Goal: Information Seeking & Learning: Learn about a topic

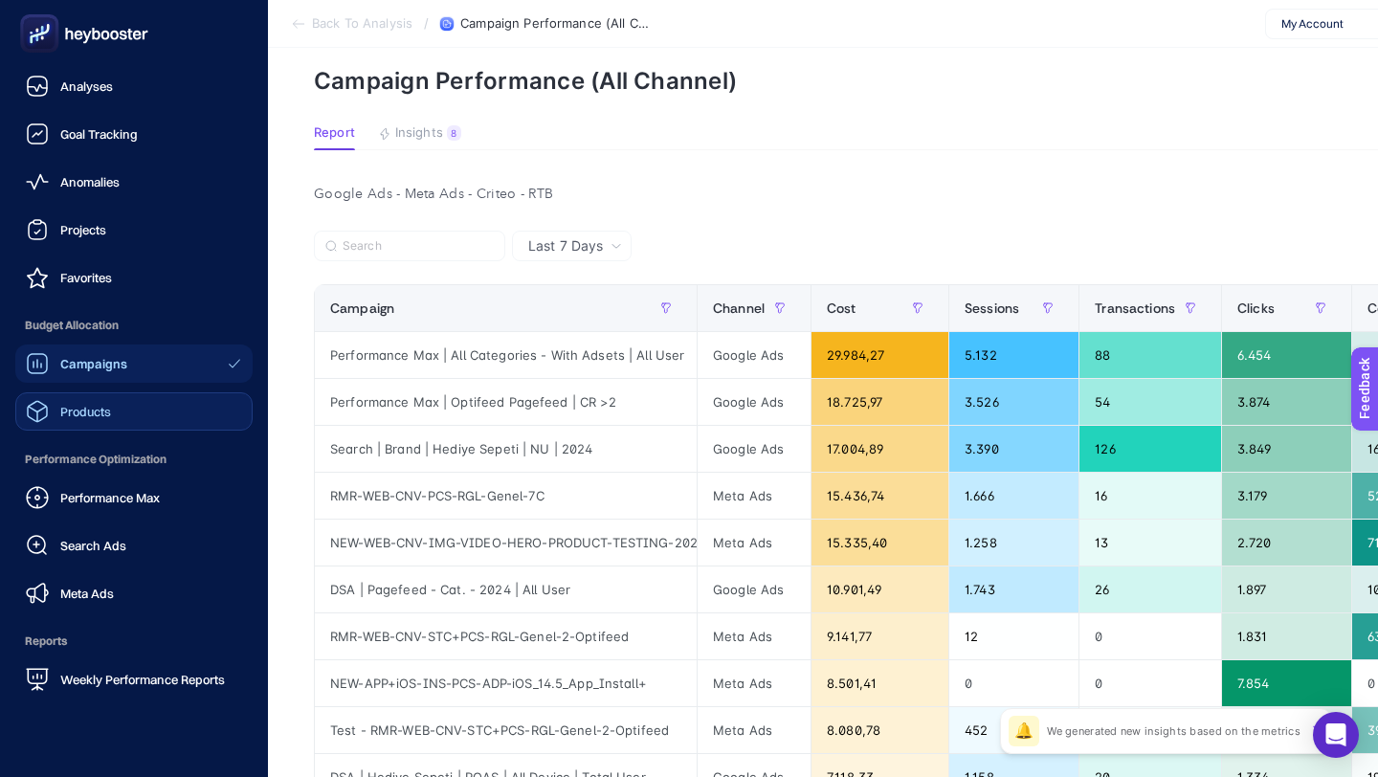
scroll to position [73, 0]
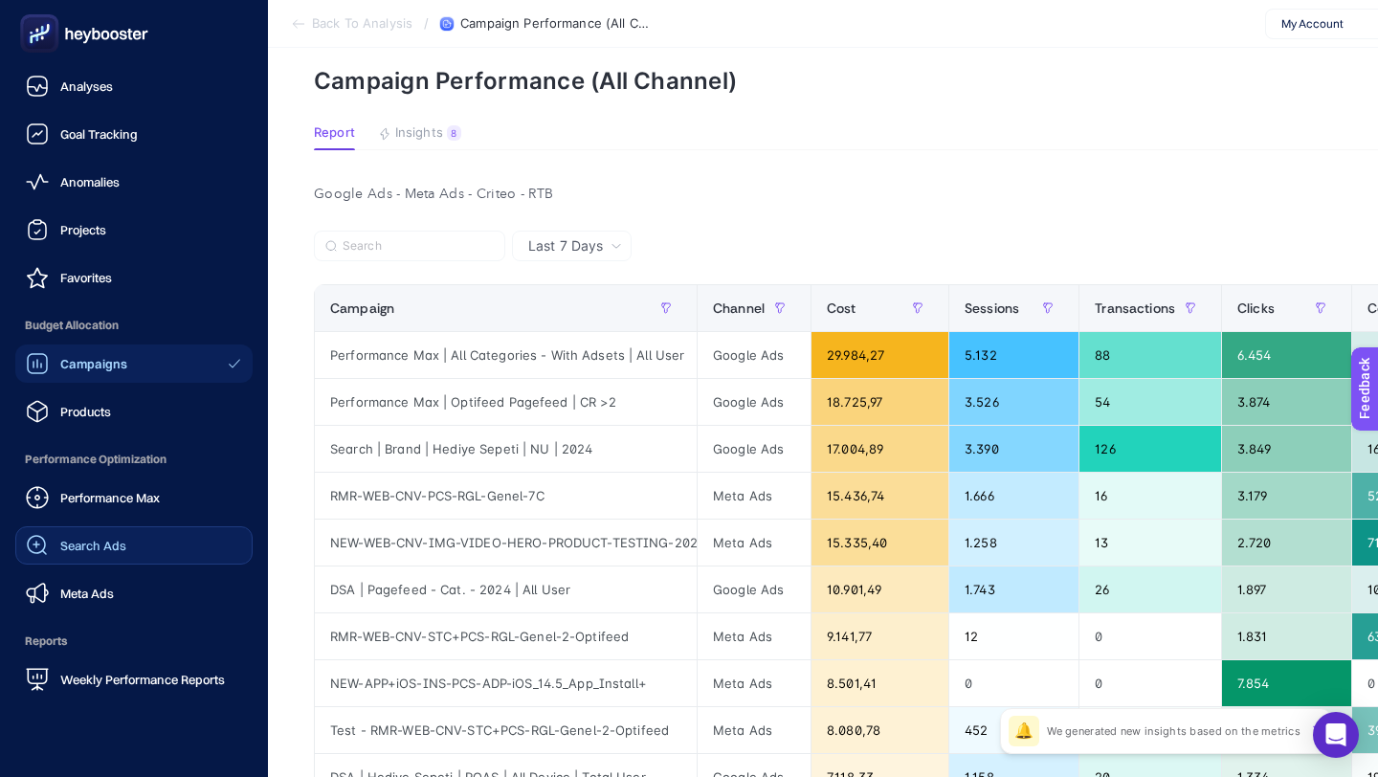
click at [125, 546] on link "Search Ads" at bounding box center [133, 545] width 237 height 38
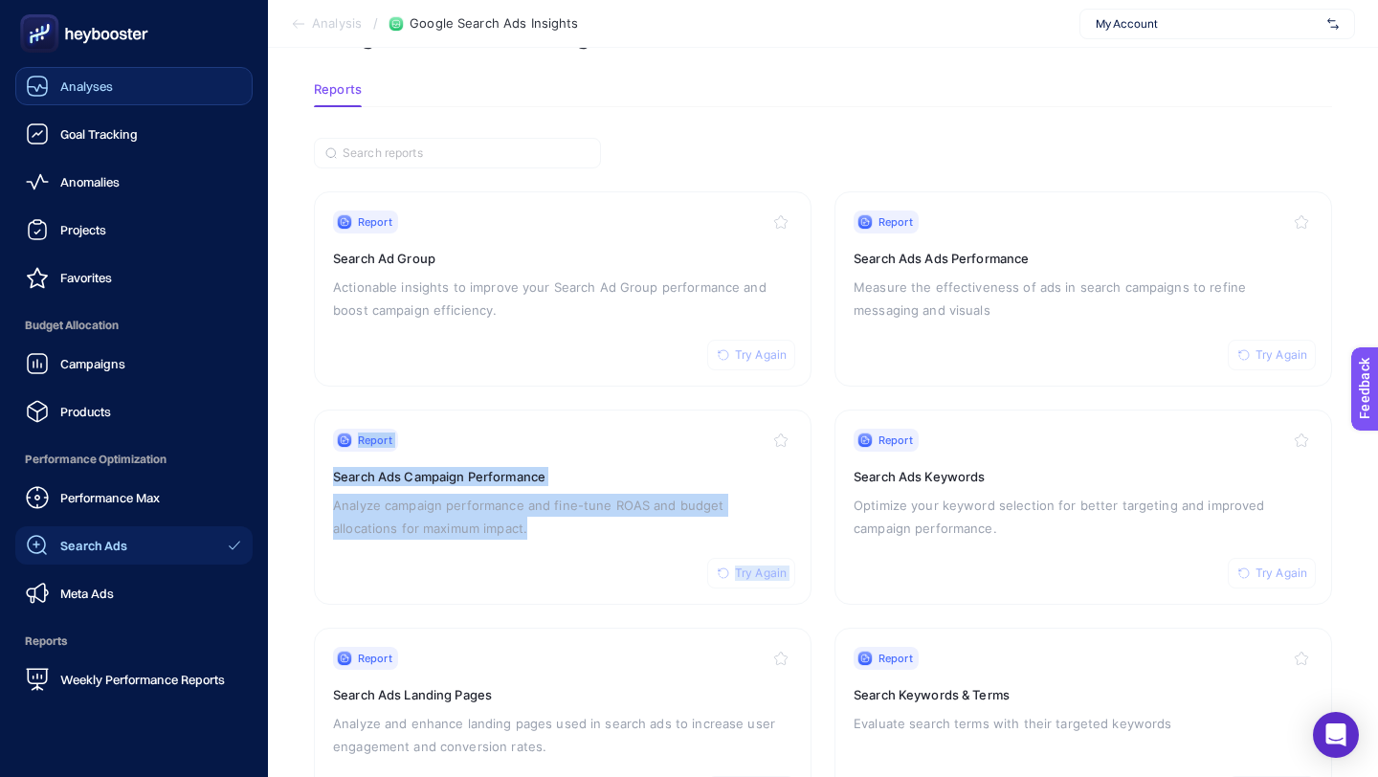
click at [155, 92] on link "Analyses" at bounding box center [133, 86] width 237 height 38
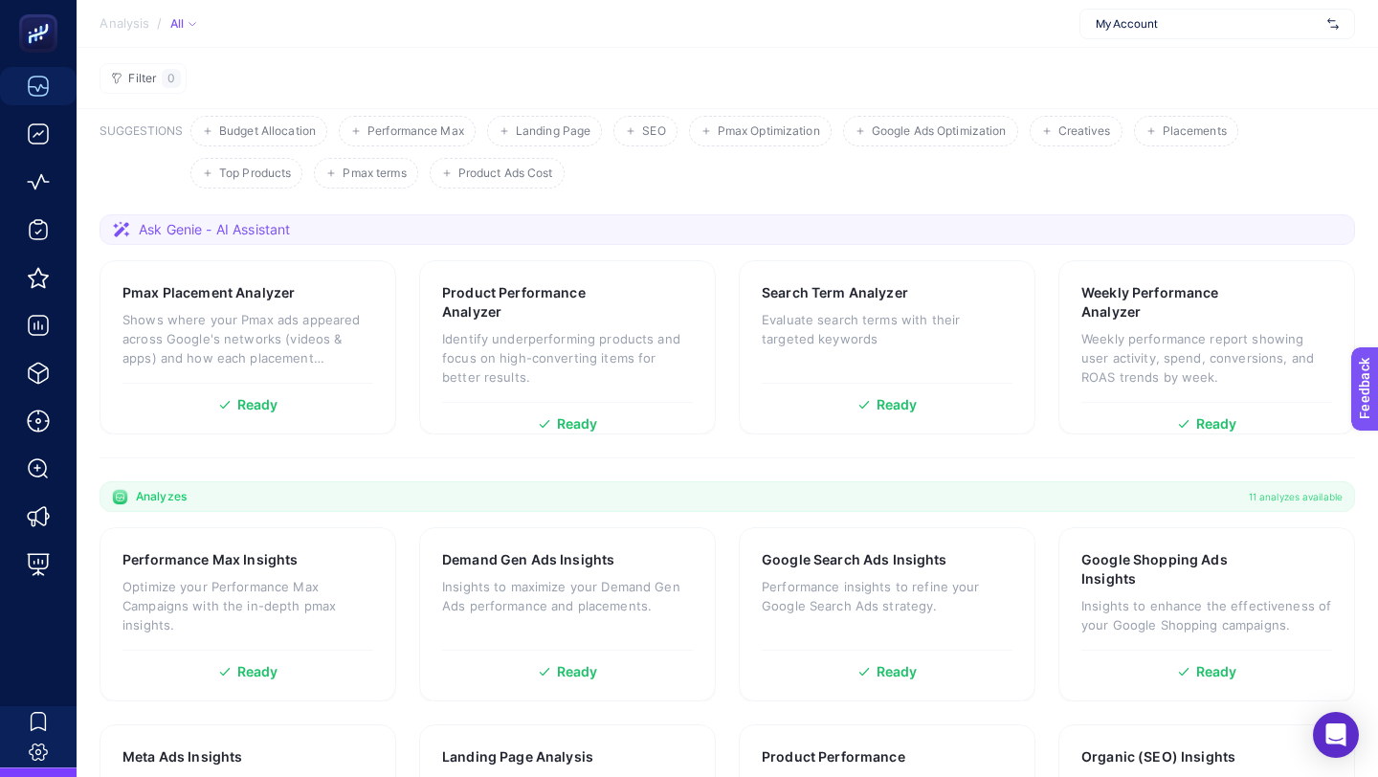
scroll to position [100, 0]
click at [182, 228] on span "Ask Genie - AI Assistant" at bounding box center [214, 227] width 151 height 19
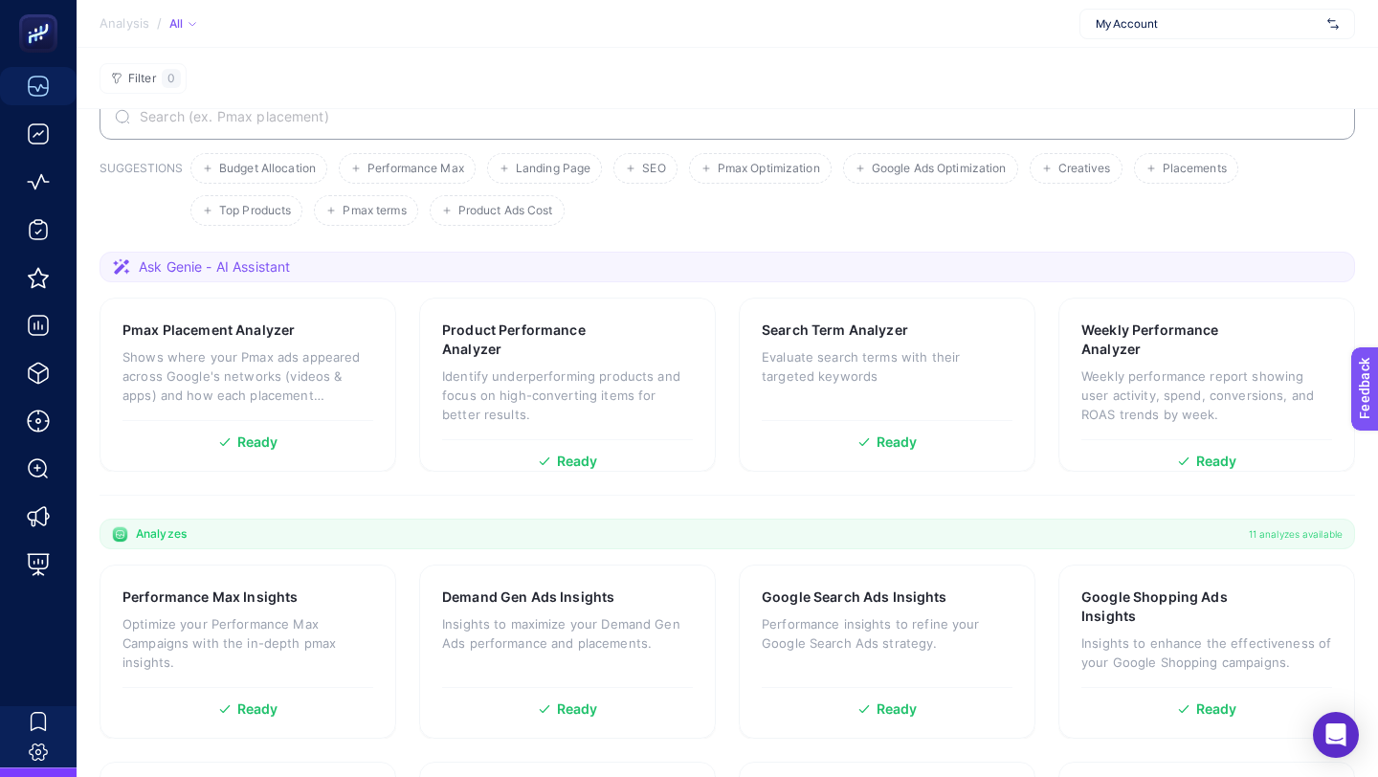
scroll to position [60, 0]
click at [274, 272] on span "Ask Genie - AI Assistant" at bounding box center [214, 267] width 151 height 19
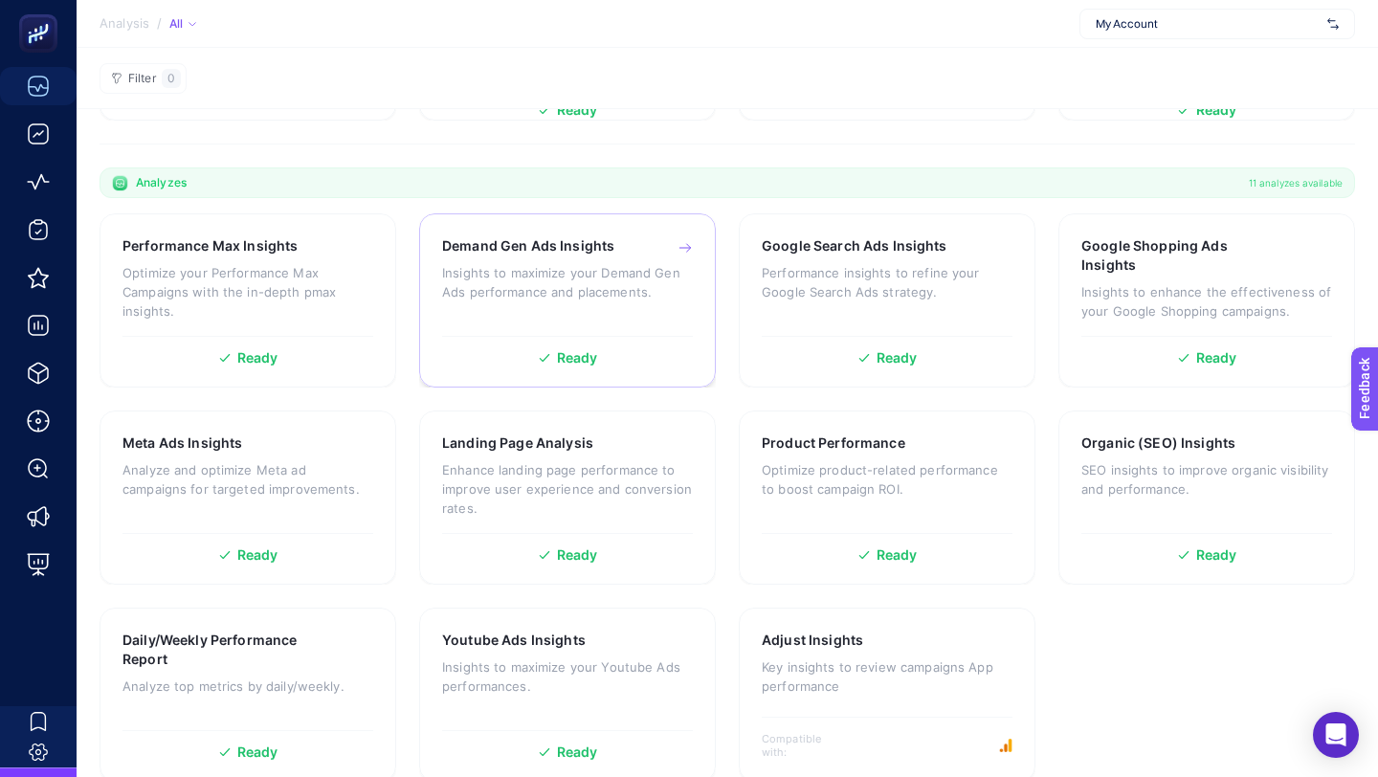
scroll to position [440, 0]
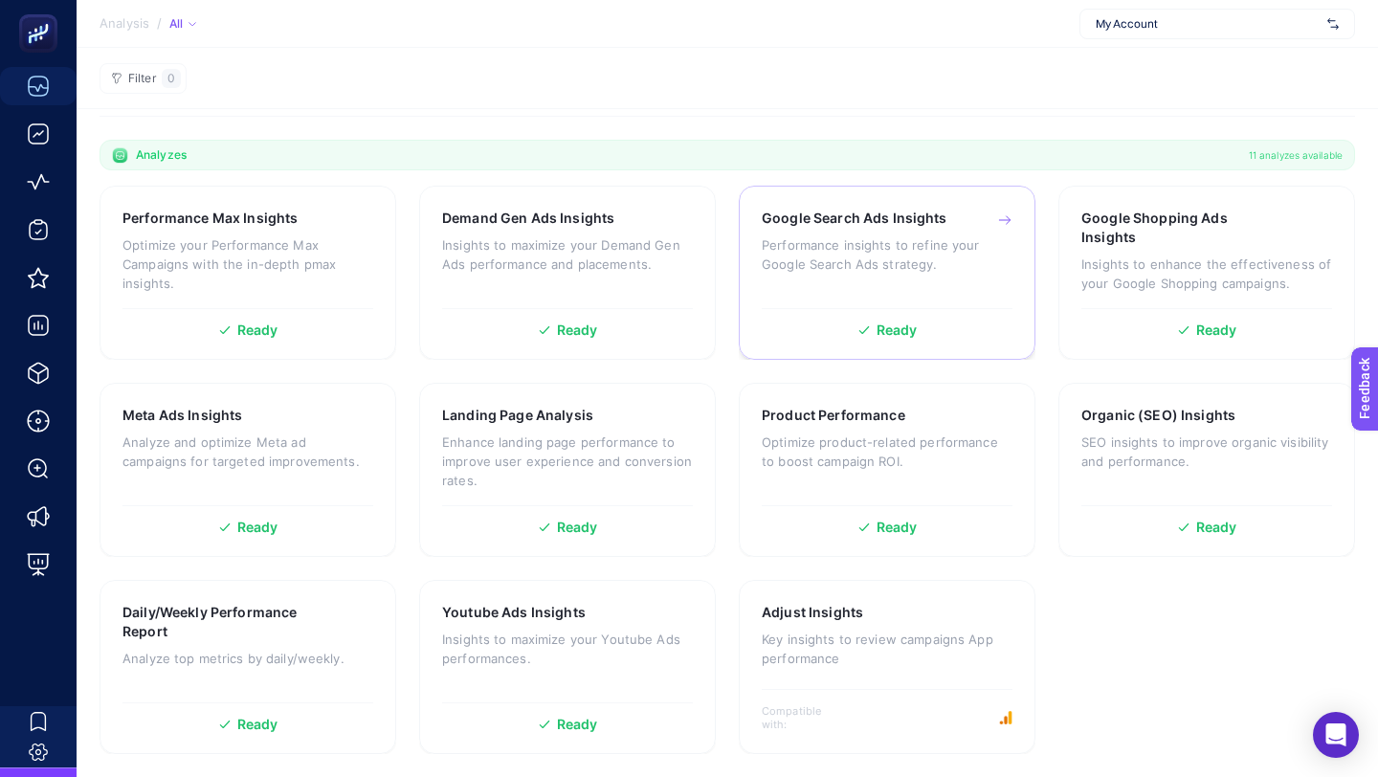
click at [873, 262] on p "Performance insights to refine your Google Search Ads strategy." at bounding box center [887, 254] width 251 height 38
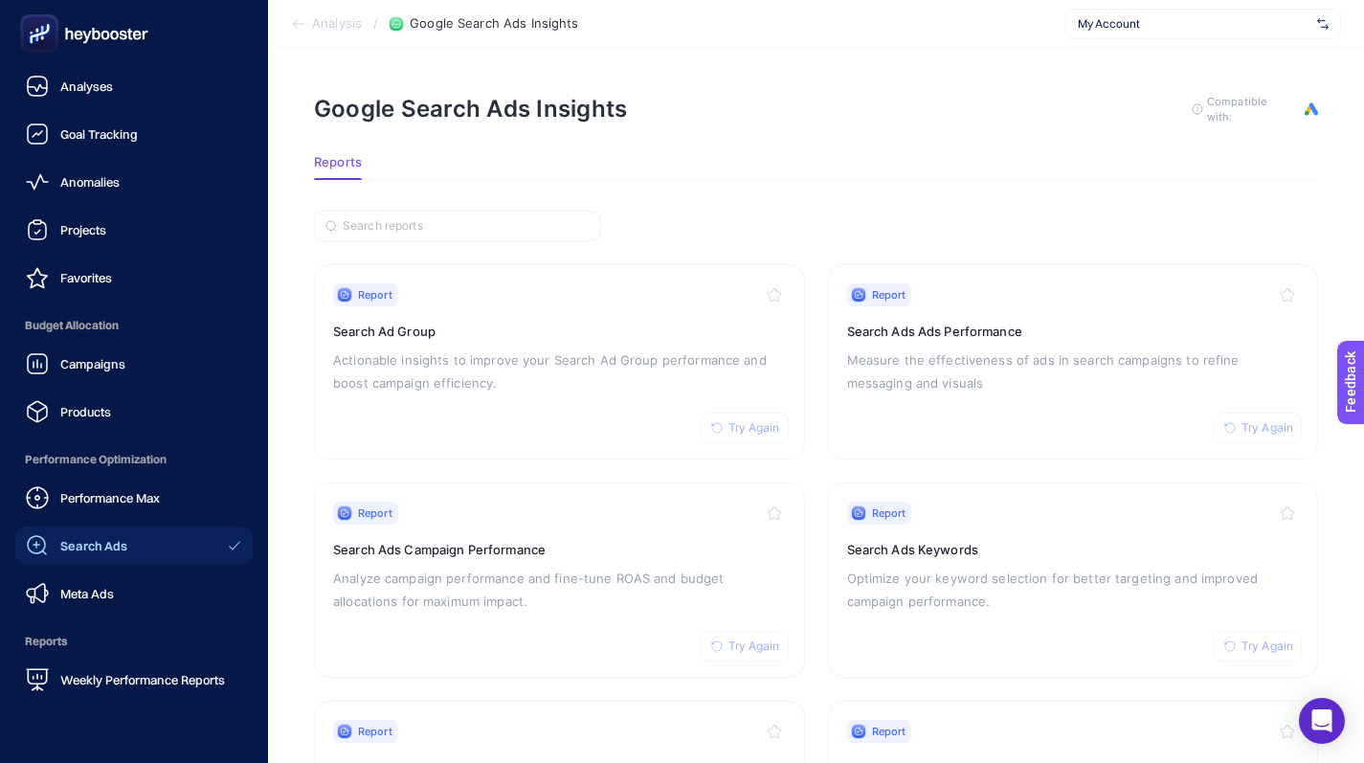
click at [102, 43] on icon at bounding box center [84, 33] width 138 height 38
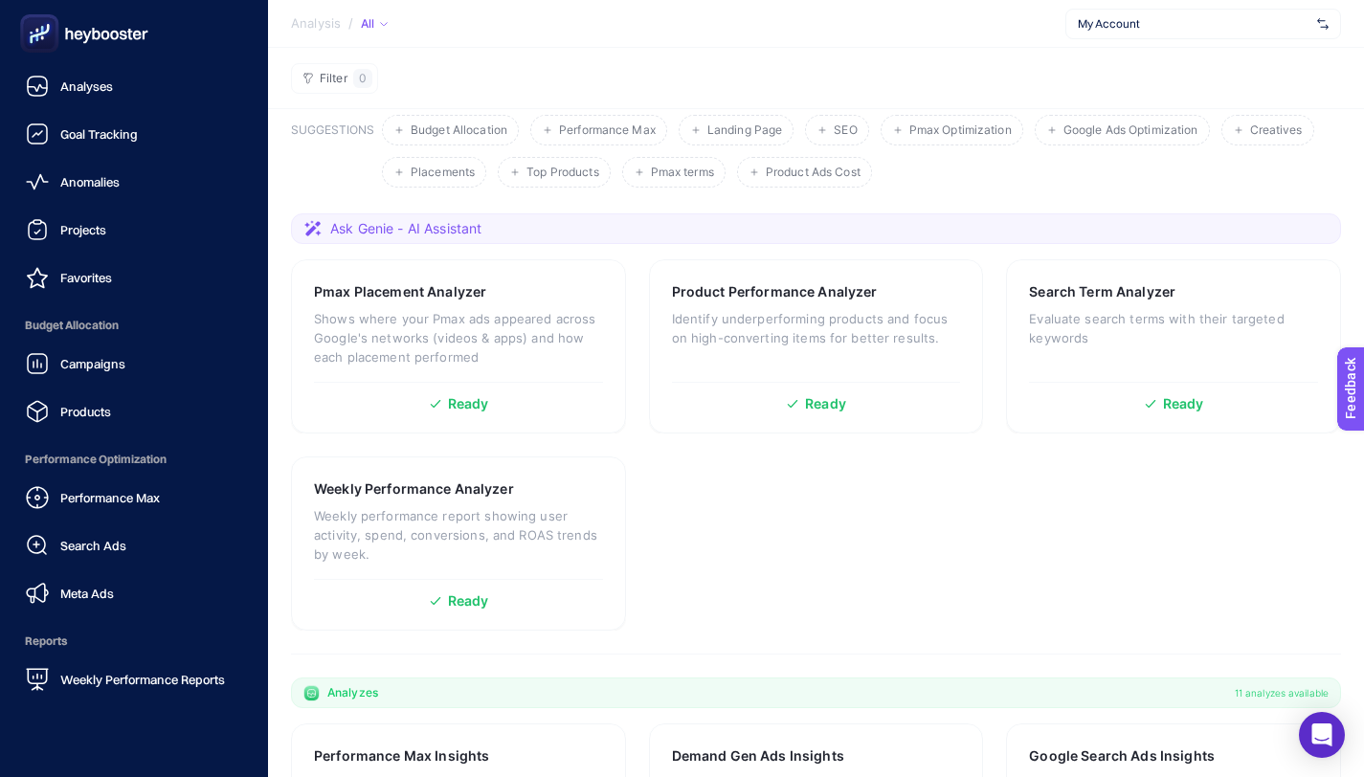
click at [103, 38] on icon at bounding box center [105, 36] width 9 height 10
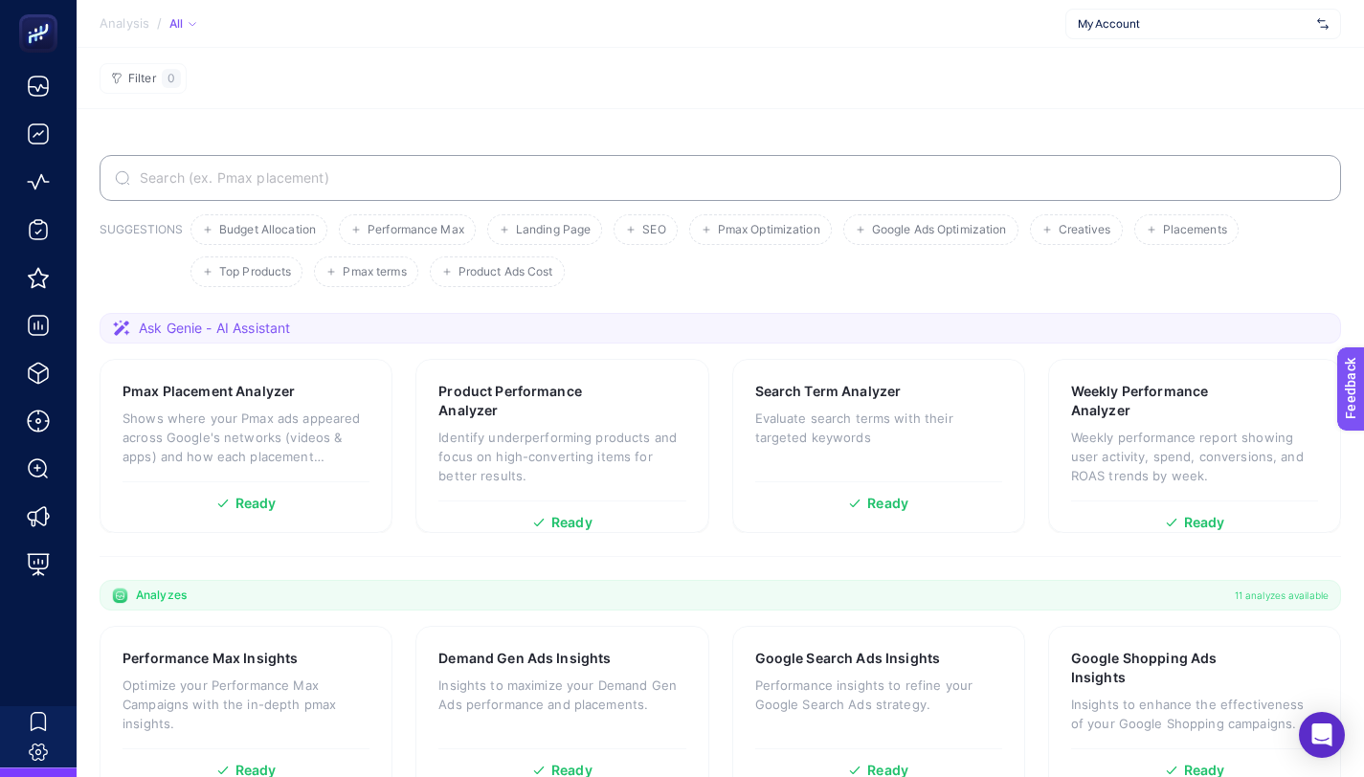
click at [379, 134] on section "SUGGESTIONS Budget Allocation Performance Max Landing Page SEO Pmax Optimizatio…" at bounding box center [720, 663] width 1287 height 1108
click at [368, 172] on input "Search" at bounding box center [730, 177] width 1189 height 15
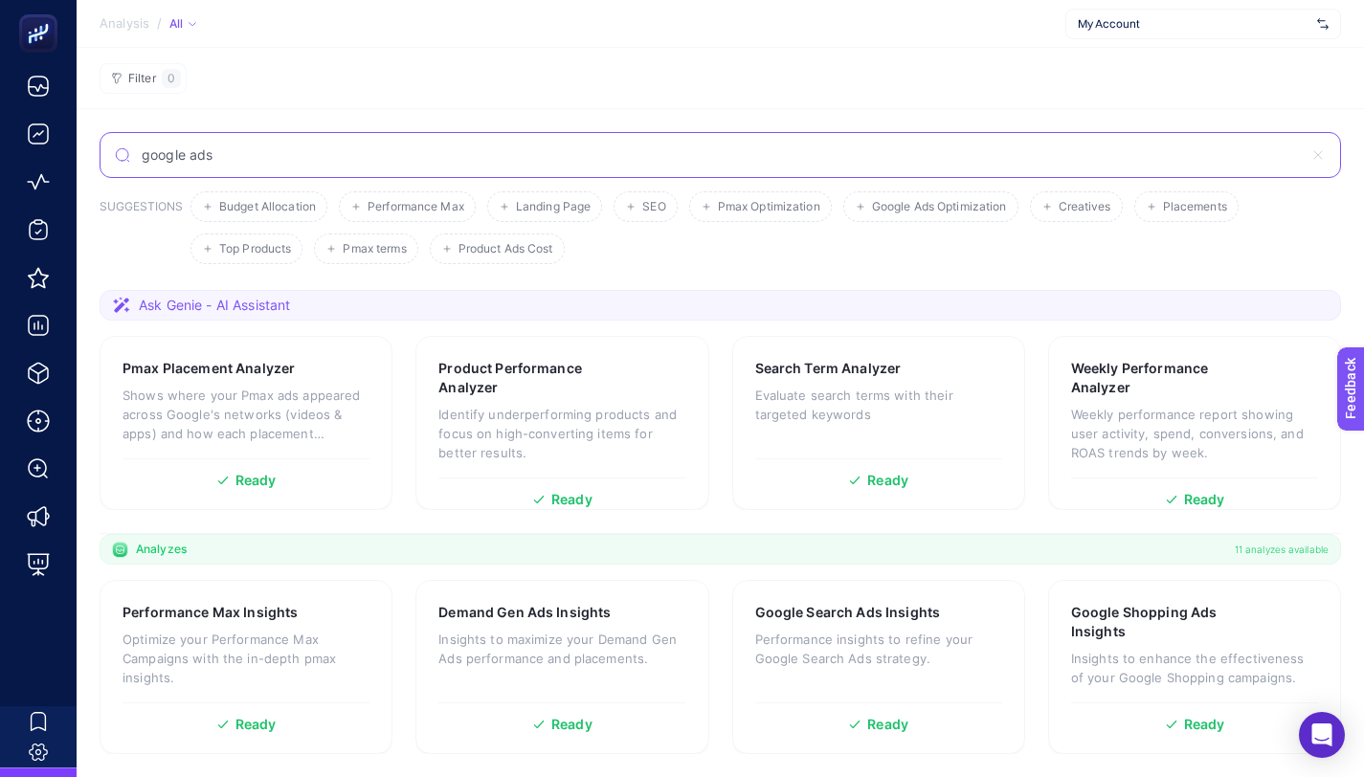
type input "google ads"
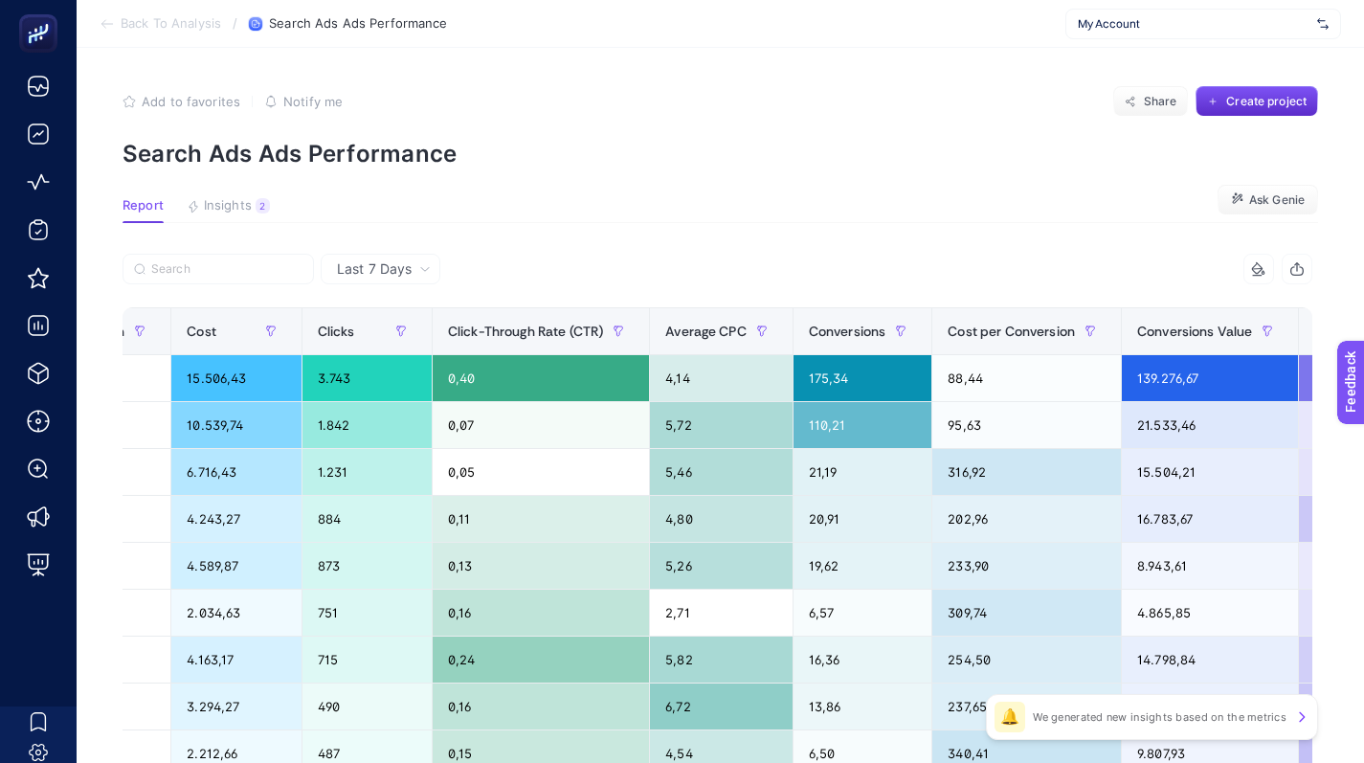
scroll to position [0, 1642]
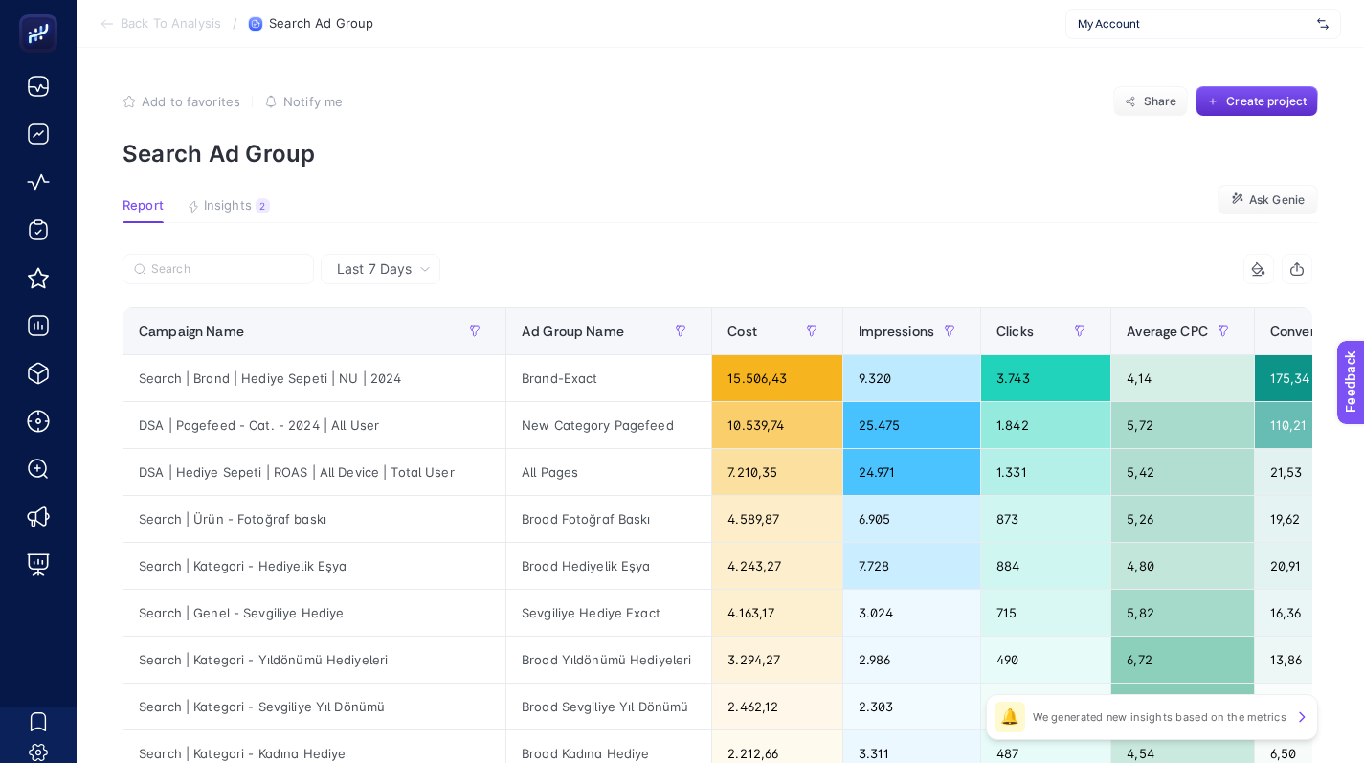
click at [987, 146] on p "Search Ad Group" at bounding box center [719, 154] width 1195 height 28
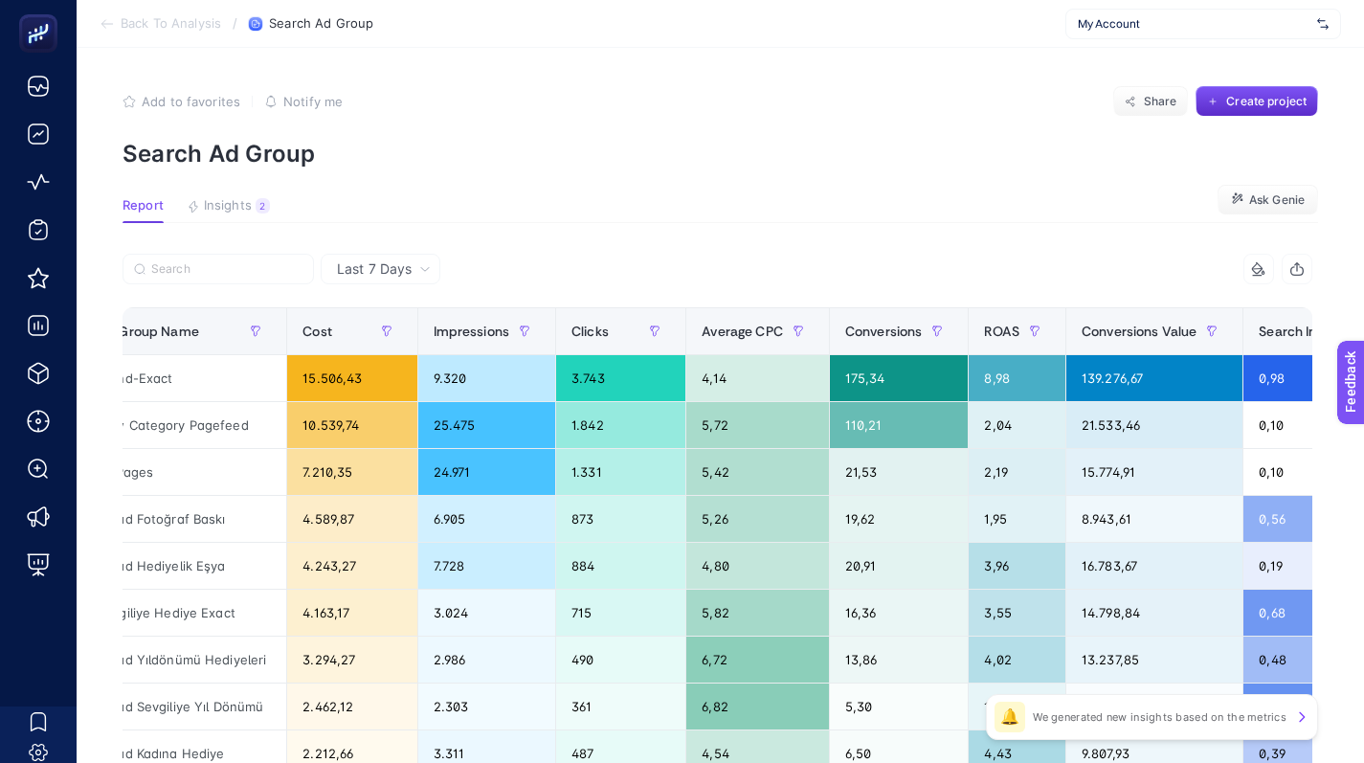
scroll to position [0, 434]
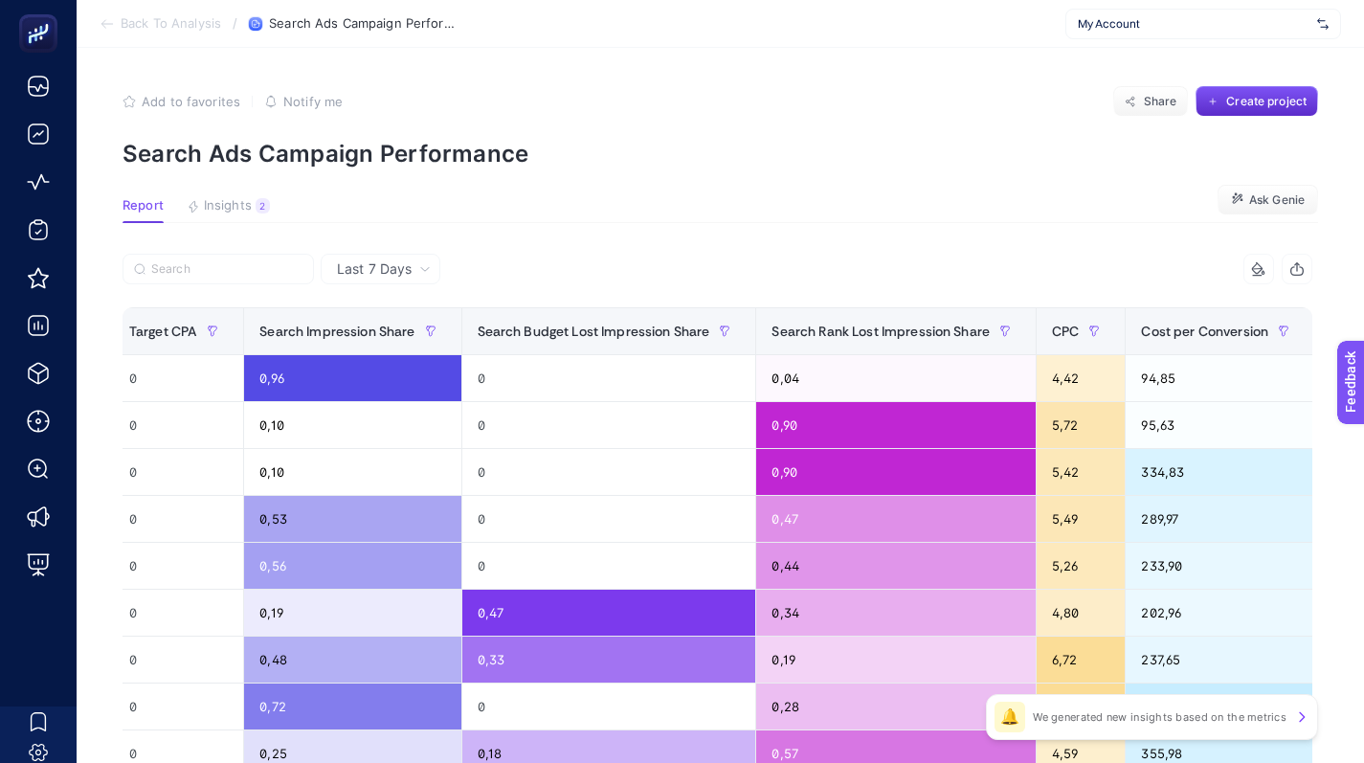
scroll to position [0, 1738]
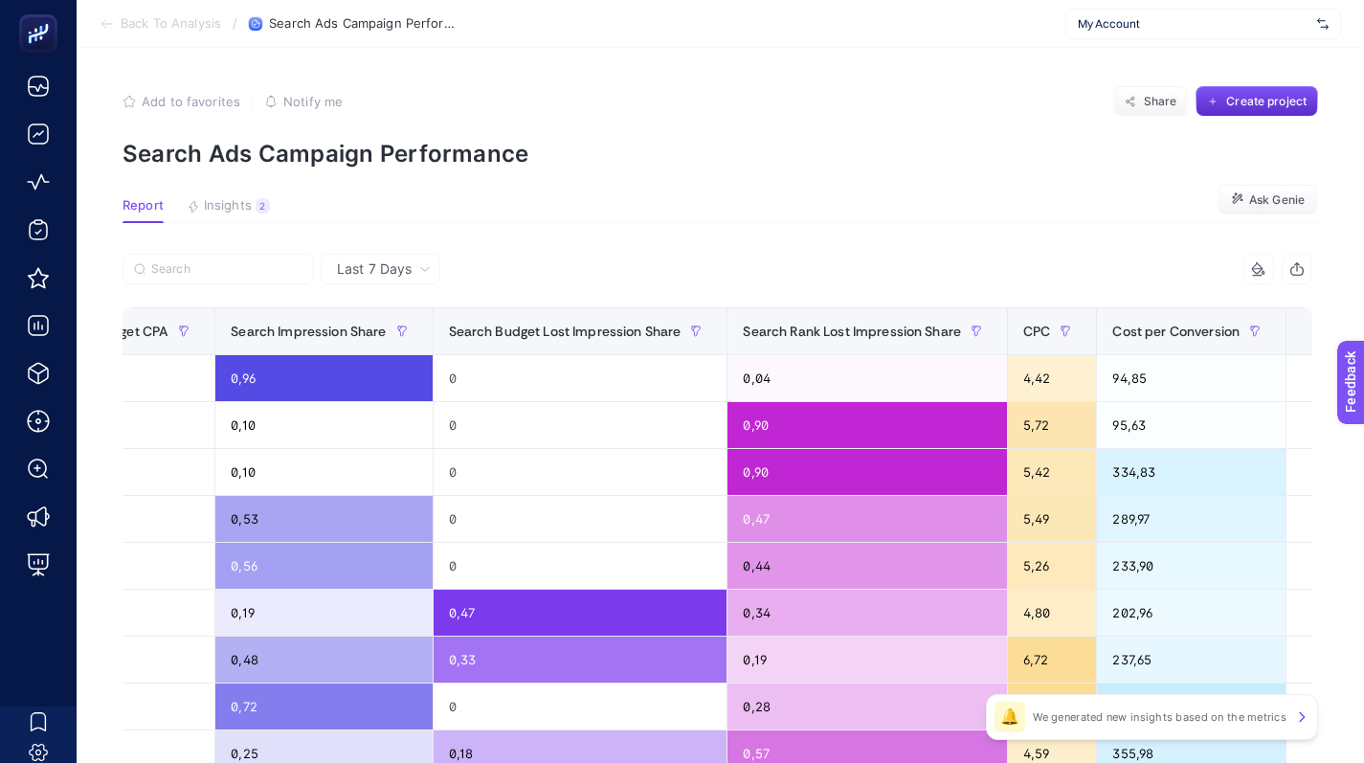
click at [1303, 333] on div "+" at bounding box center [1321, 330] width 36 height 15
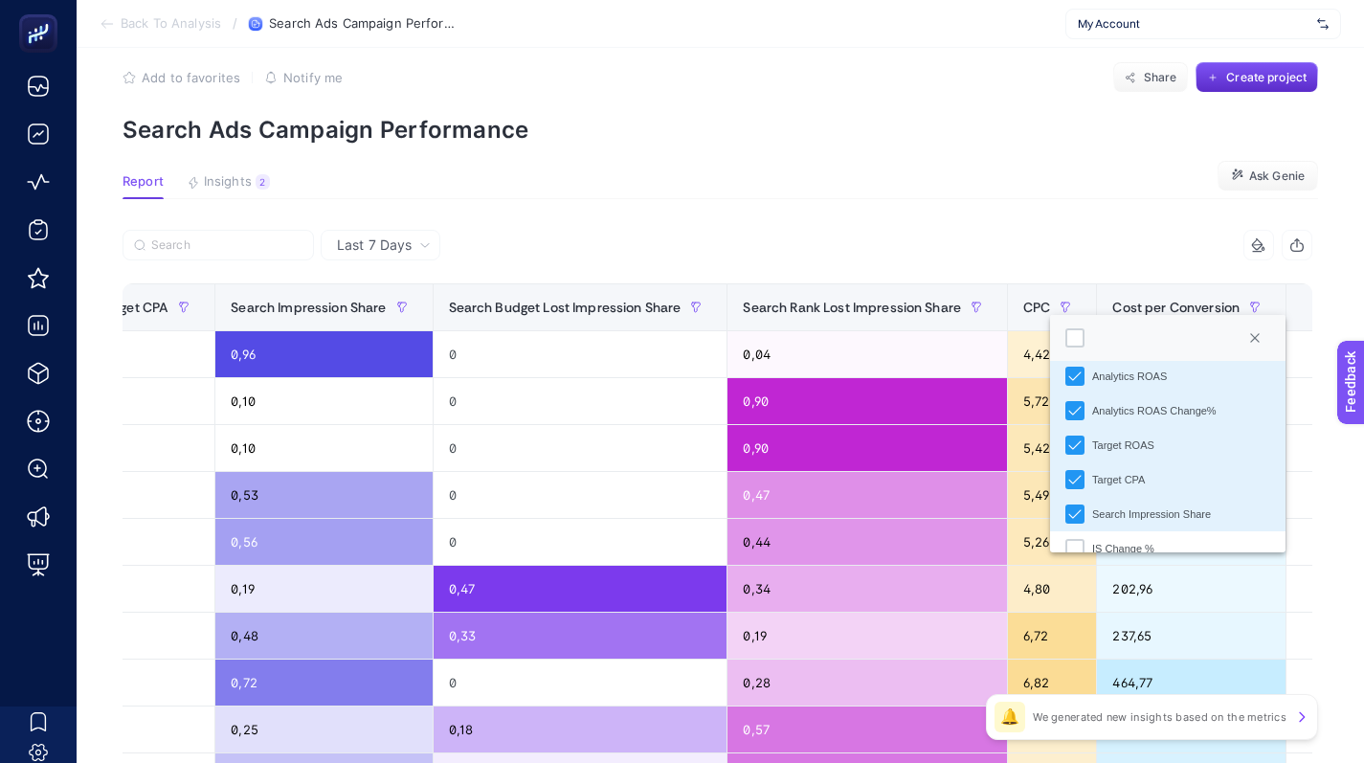
scroll to position [319, 0]
click at [833, 136] on p "Search Ads Campaign Performance" at bounding box center [719, 130] width 1195 height 28
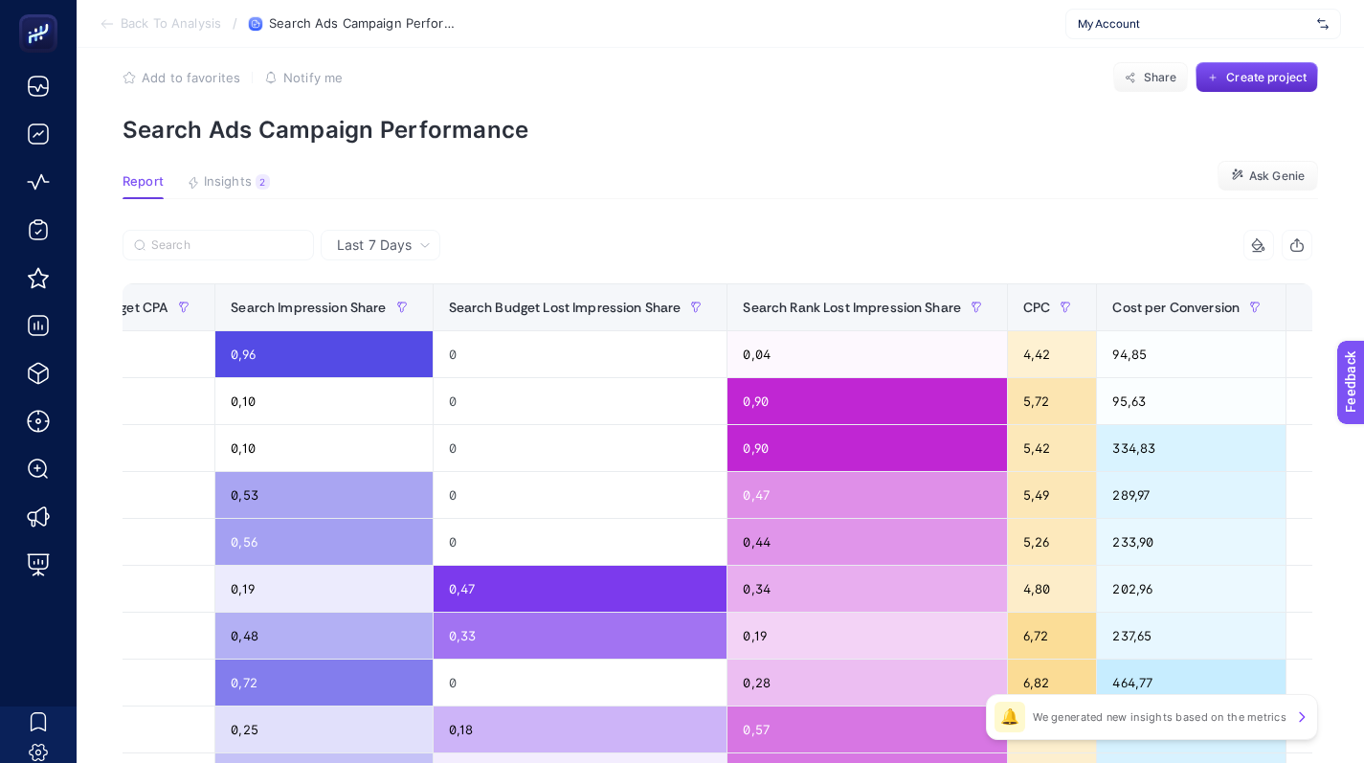
scroll to position [24, 9]
click at [1303, 302] on div "+" at bounding box center [1321, 307] width 36 height 15
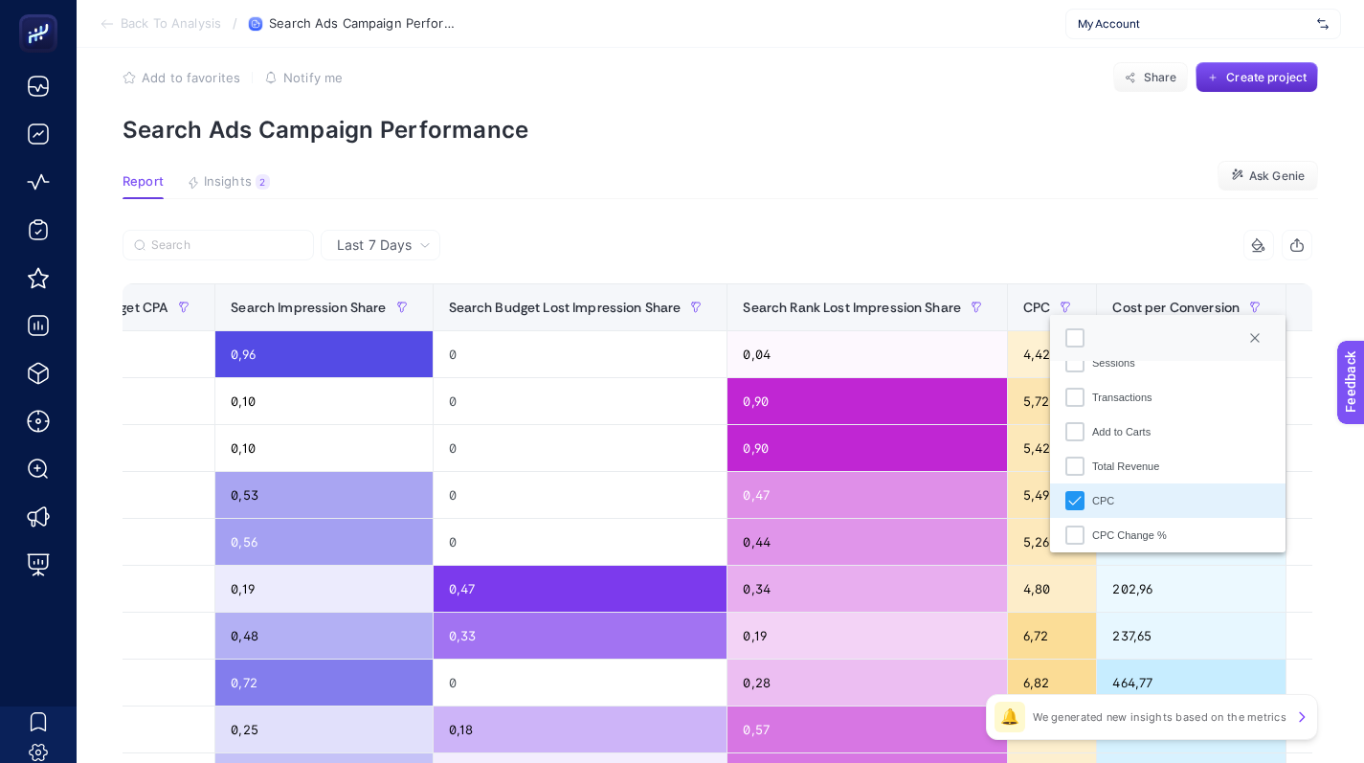
scroll to position [720, 0]
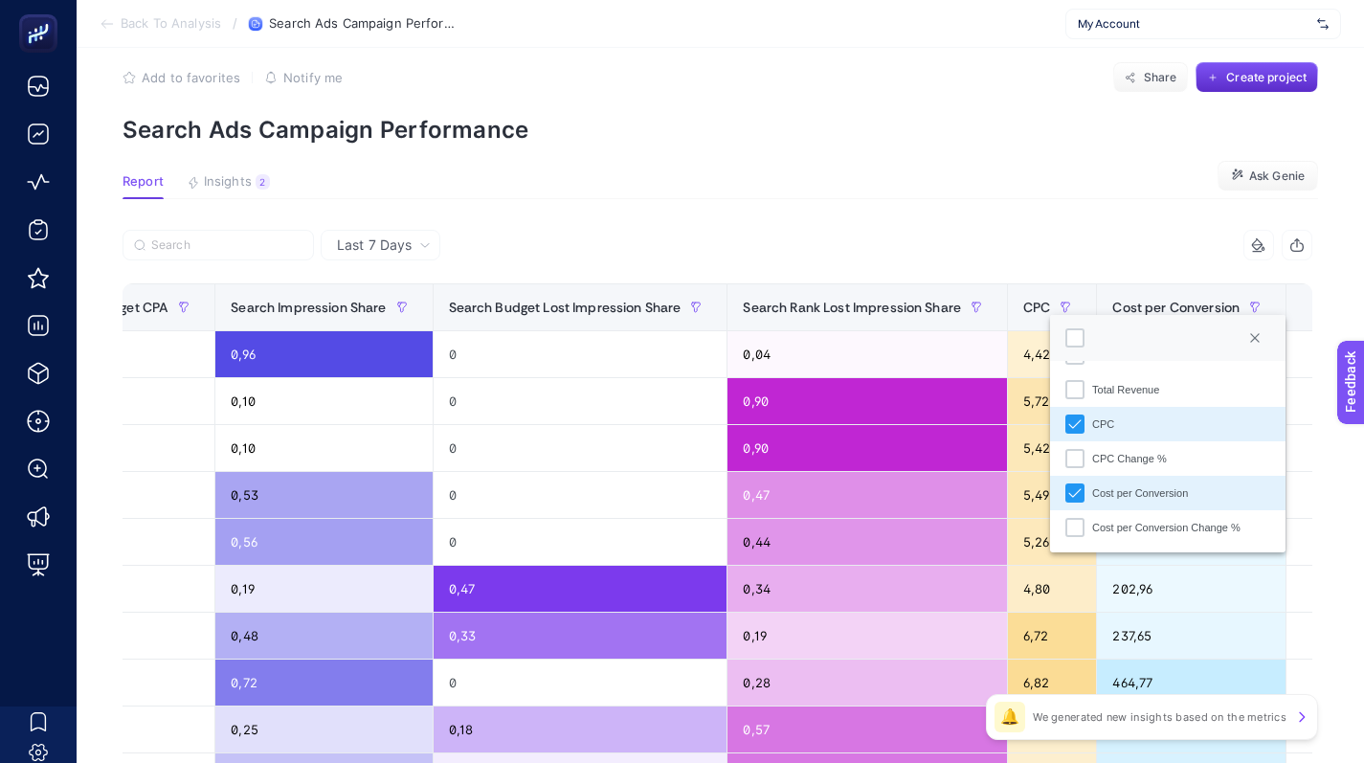
click at [1052, 163] on article "Add to favorites false Notify me Share Create project Search Ads Campaign Perfo…" at bounding box center [720, 772] width 1287 height 1496
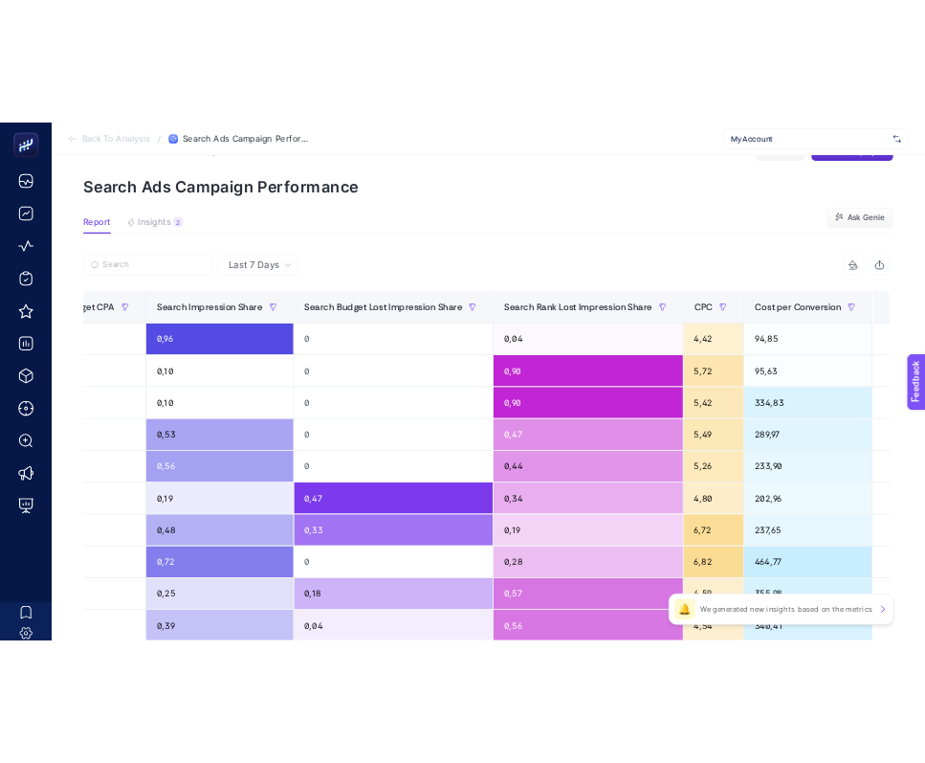
scroll to position [56, 9]
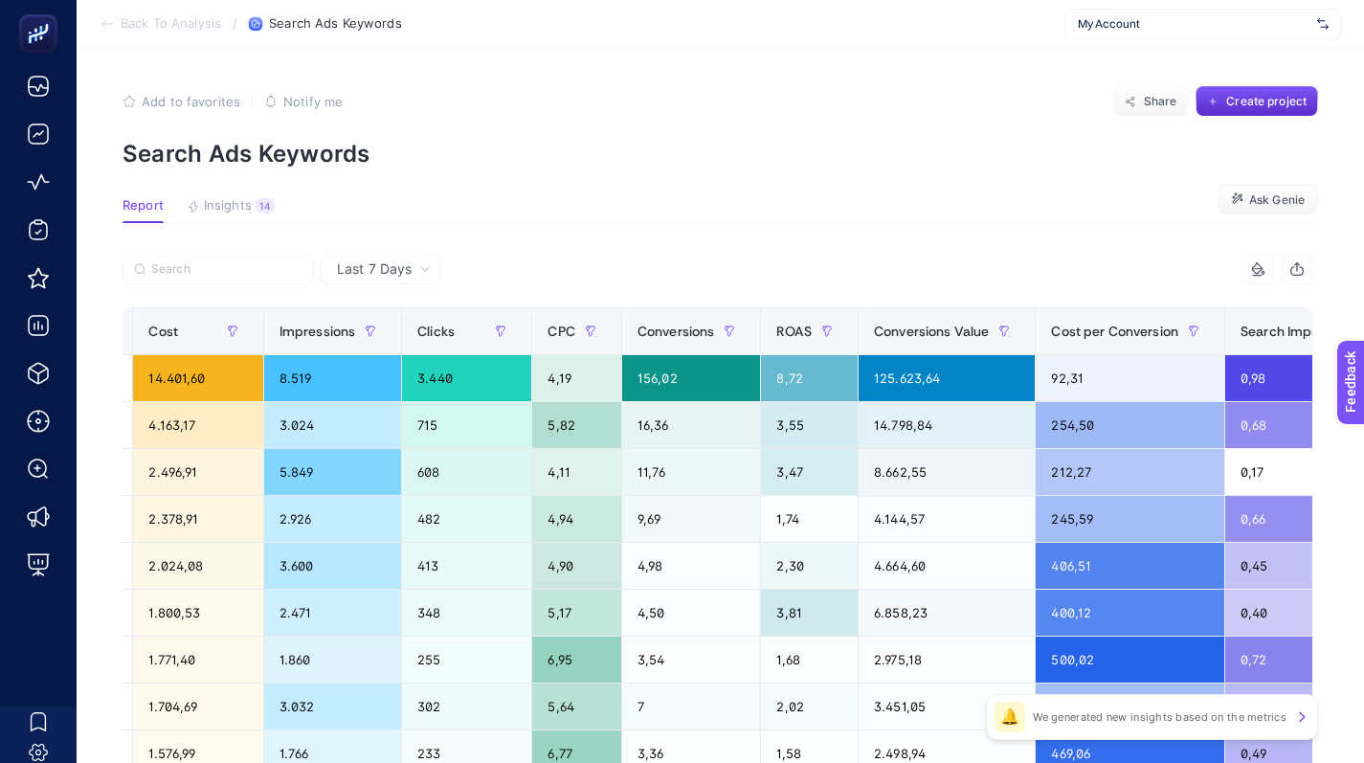
scroll to position [0, 980]
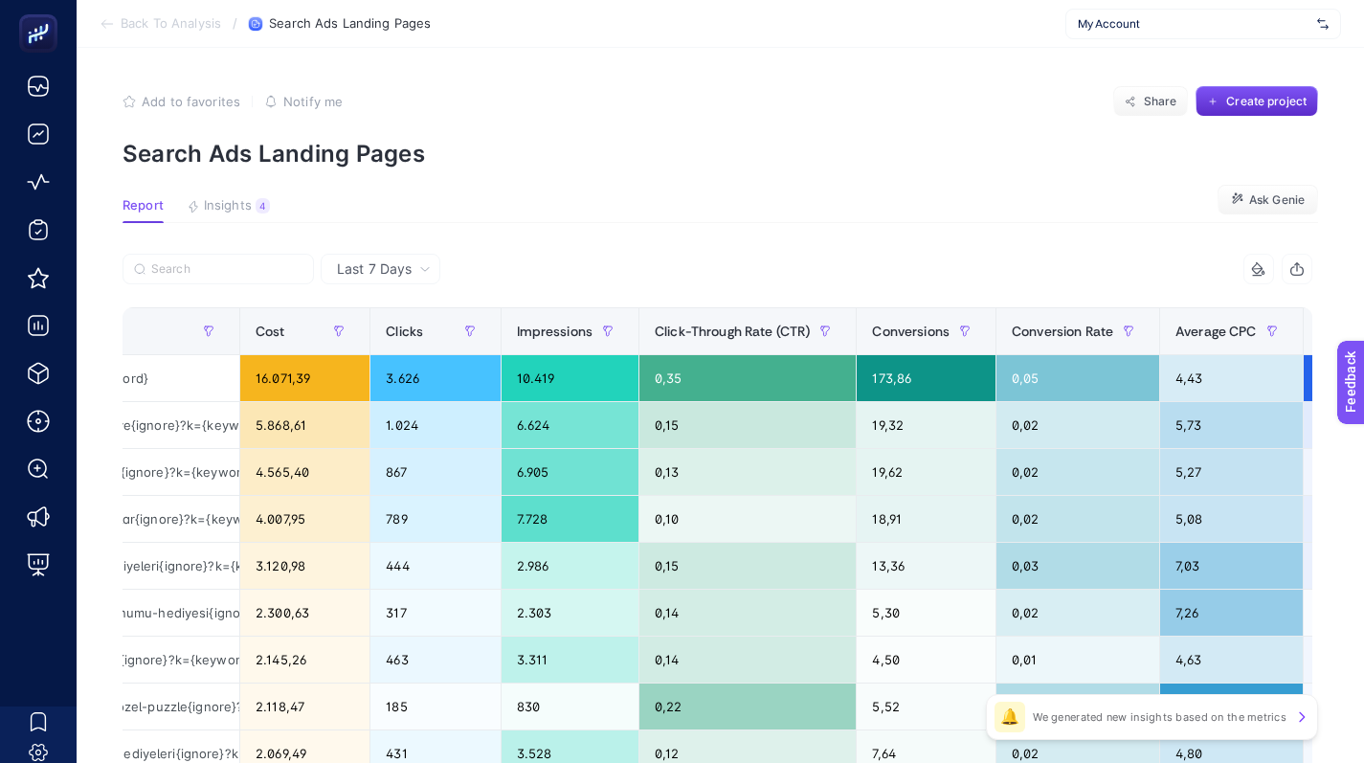
scroll to position [0, 946]
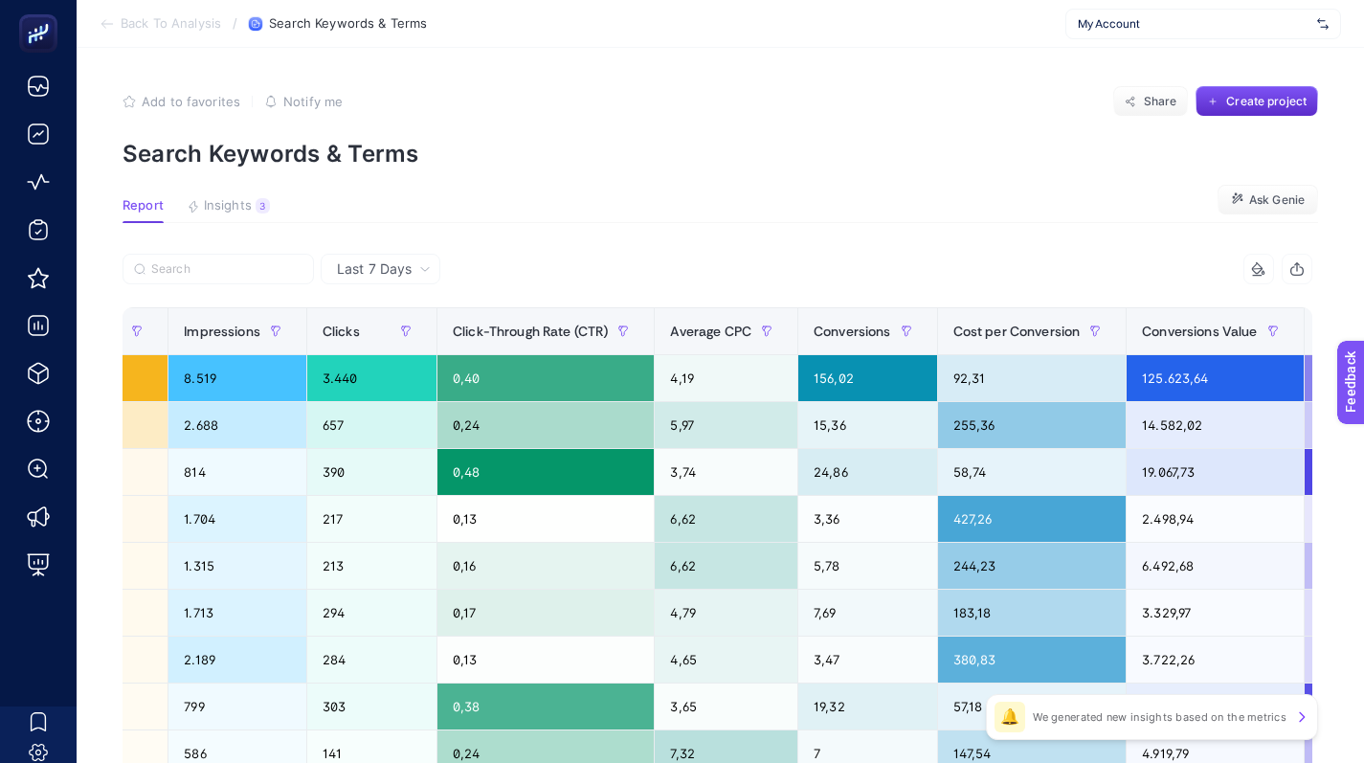
scroll to position [0, 1107]
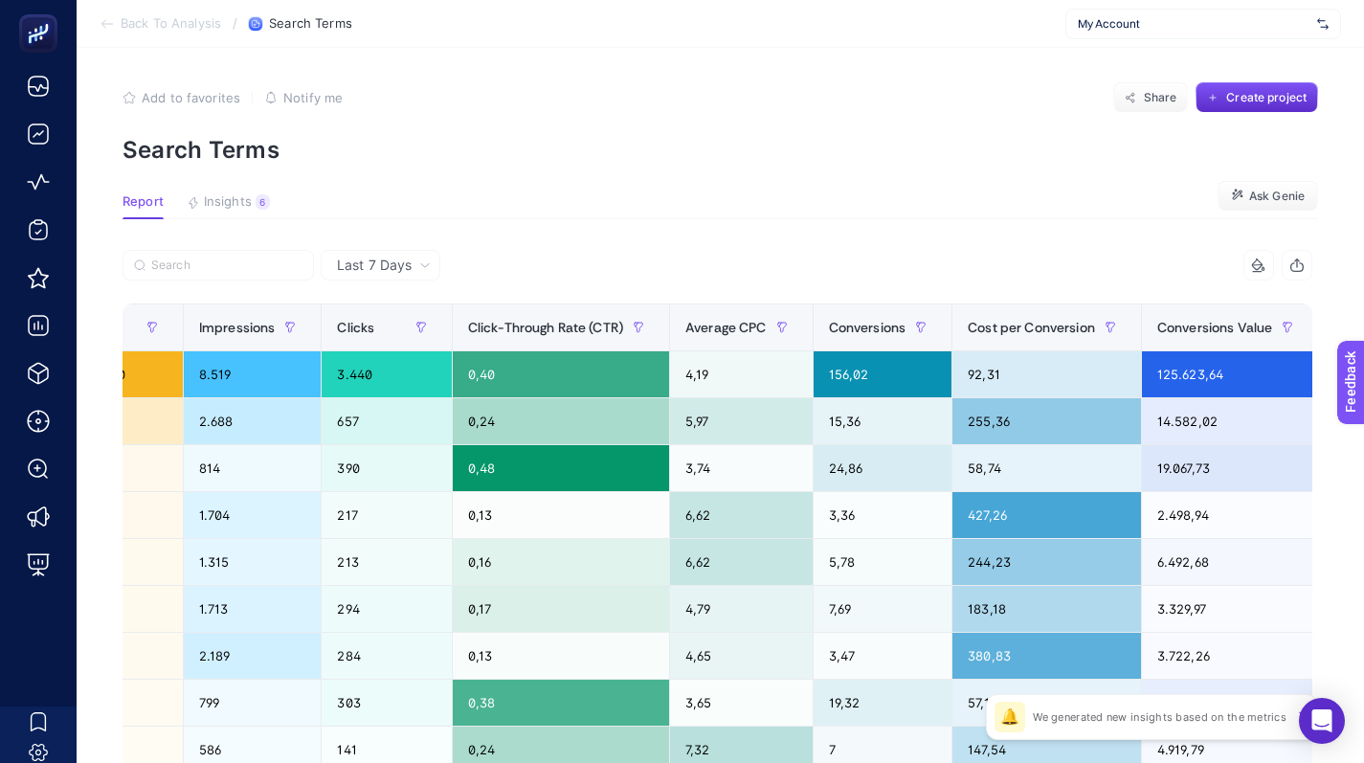
scroll to position [0, 873]
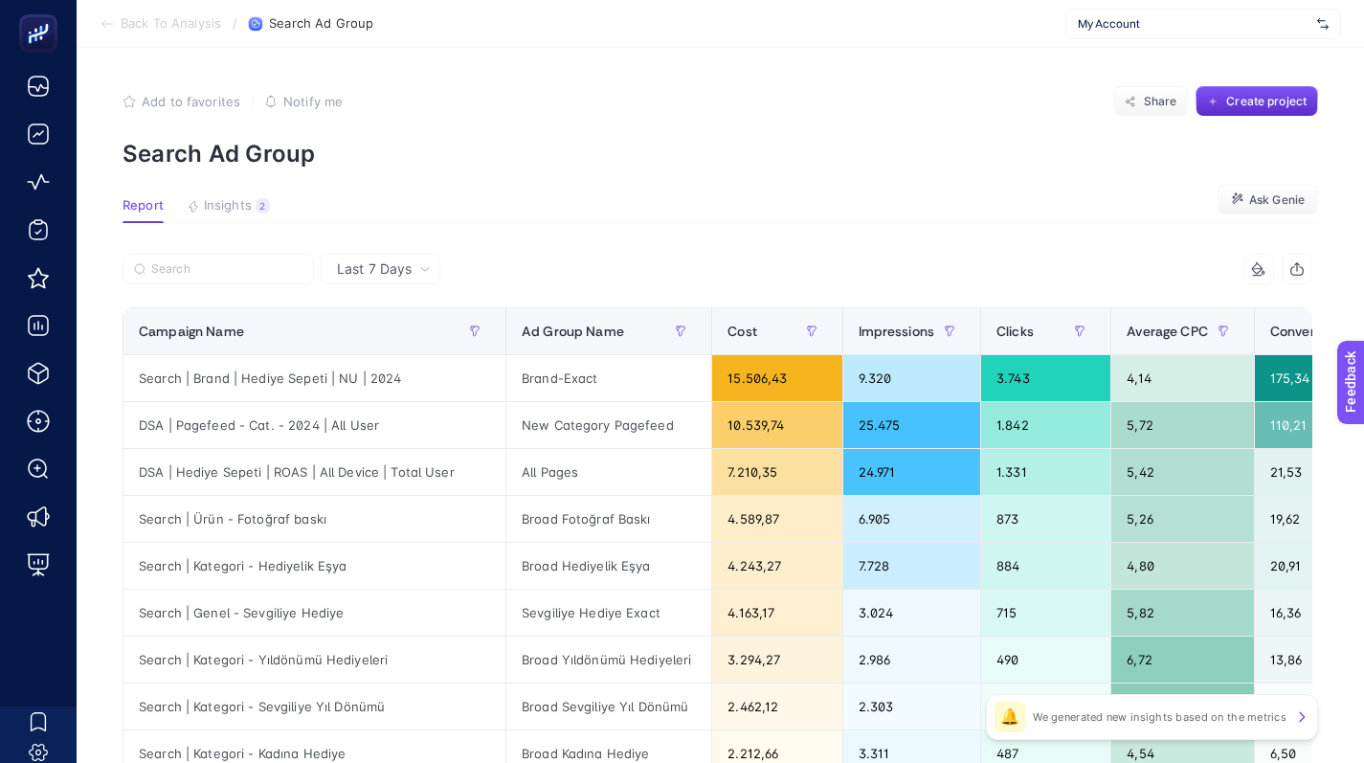
click at [983, 138] on section "Add to favorites false Notify me Share Create project Search Ad Group" at bounding box center [719, 126] width 1195 height 81
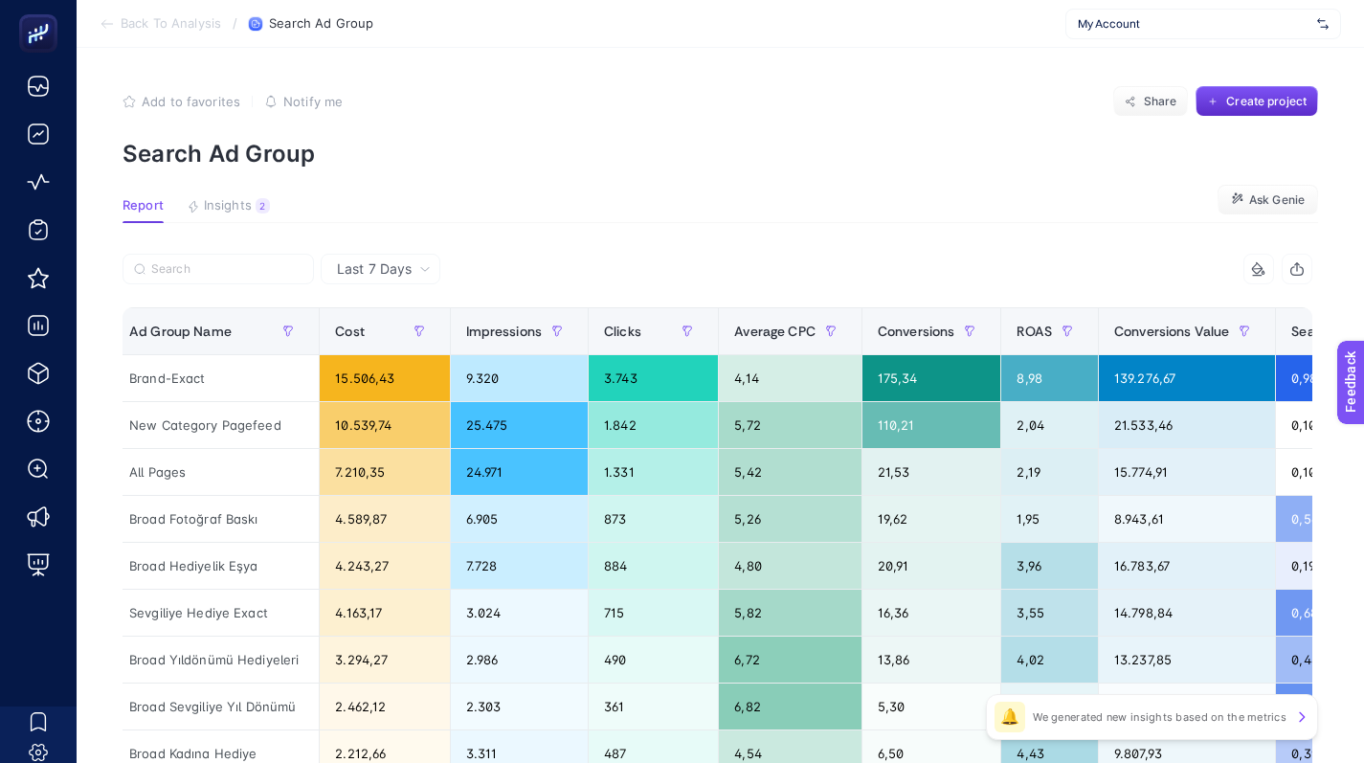
scroll to position [0, 400]
